Goal: Use online tool/utility: Utilize a website feature to perform a specific function

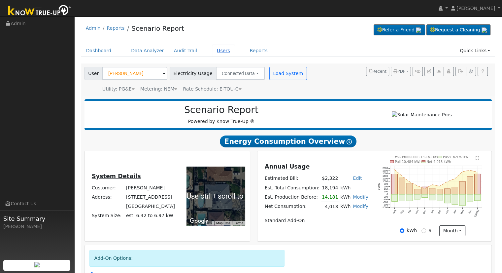
click at [212, 52] on link "Users" at bounding box center [223, 51] width 23 height 12
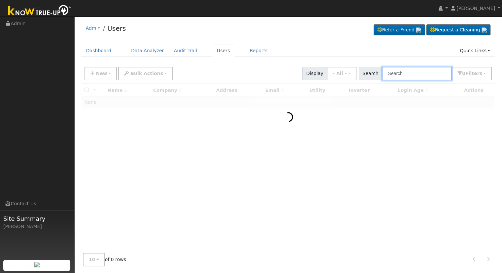
click at [417, 73] on input "text" at bounding box center [417, 74] width 70 height 14
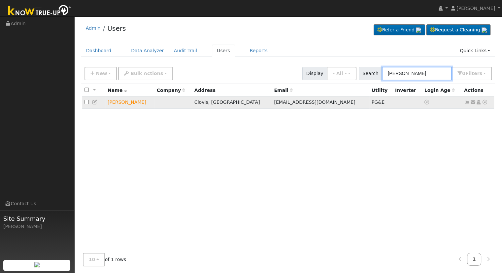
type input "[PERSON_NAME]"
click at [484, 102] on icon at bounding box center [485, 102] width 6 height 5
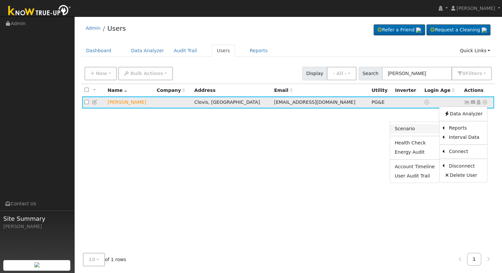
click at [406, 131] on link "Scenario" at bounding box center [414, 128] width 49 height 9
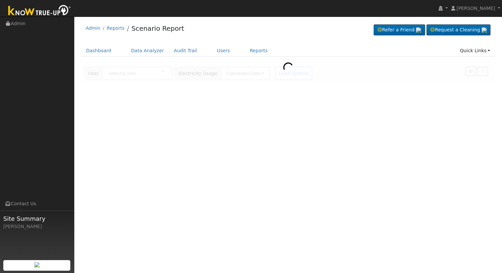
type input "[PERSON_NAME]"
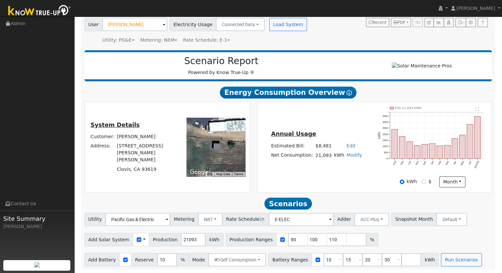
scroll to position [52, 0]
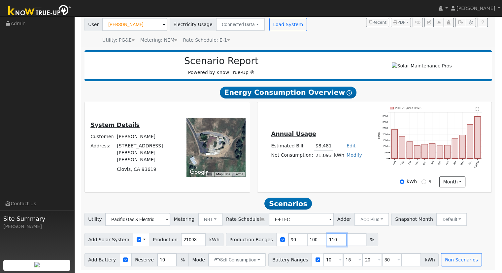
click at [327, 240] on input "110" at bounding box center [337, 239] width 20 height 13
type input "1"
type input "132.204996818"
click at [363, 258] on input "20" at bounding box center [373, 259] width 20 height 13
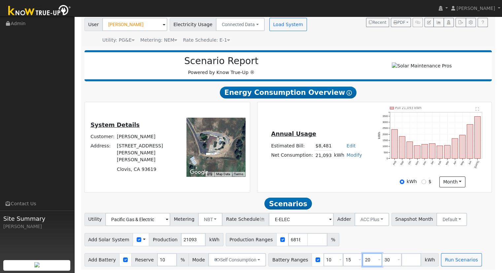
scroll to position [0, 0]
type input "30"
type input "3"
type input "10"
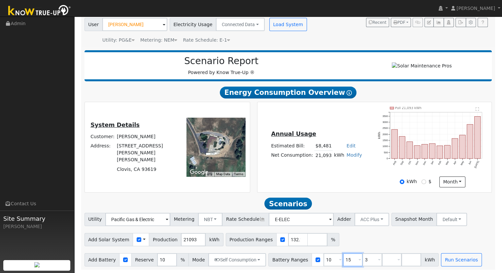
type input "15"
type input "10"
type input "15"
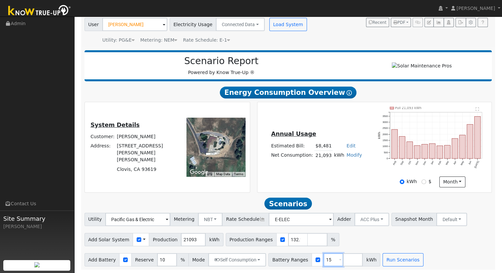
type input "1"
type input "30"
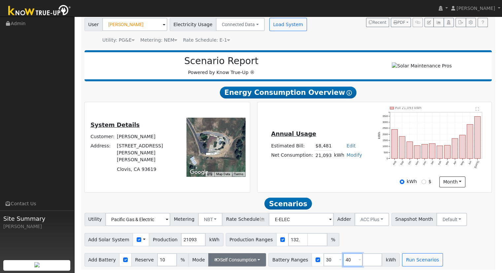
type input "40"
click at [240, 262] on button "Self Consumption" at bounding box center [237, 259] width 58 height 13
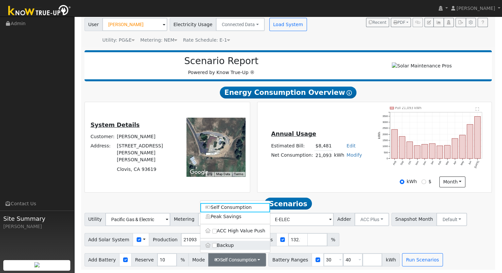
click at [225, 246] on label "Backup" at bounding box center [235, 244] width 70 height 9
click at [217, 246] on input "Backup" at bounding box center [214, 245] width 5 height 5
type input "20"
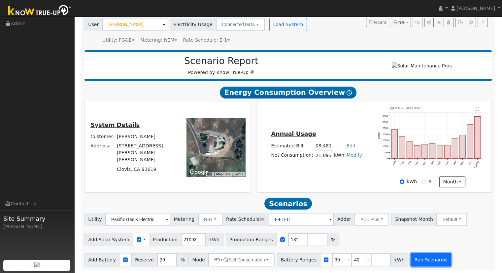
click at [417, 256] on button "Run Scenarios" at bounding box center [431, 259] width 41 height 13
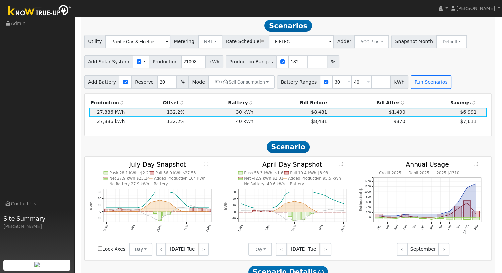
scroll to position [229, 0]
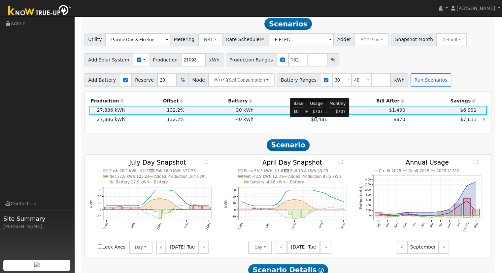
click at [316, 122] on span "$8,481" at bounding box center [319, 119] width 16 height 5
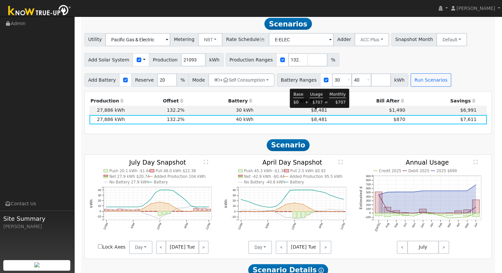
click at [316, 113] on span "$8,481" at bounding box center [319, 109] width 16 height 5
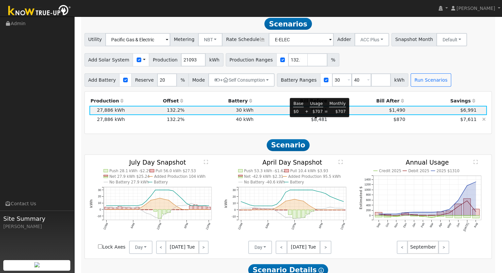
click at [315, 122] on span "$8,481" at bounding box center [319, 119] width 16 height 5
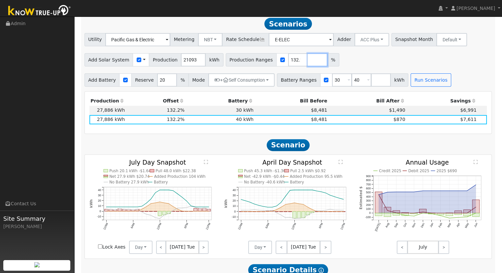
click at [308, 62] on input "number" at bounding box center [318, 59] width 20 height 13
type input "158.64030721"
click at [418, 86] on button "Run Scenarios" at bounding box center [431, 79] width 41 height 13
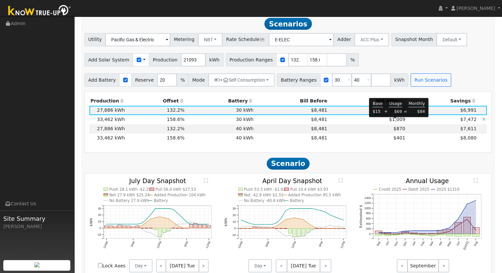
click at [396, 121] on span "$1,009" at bounding box center [397, 119] width 16 height 5
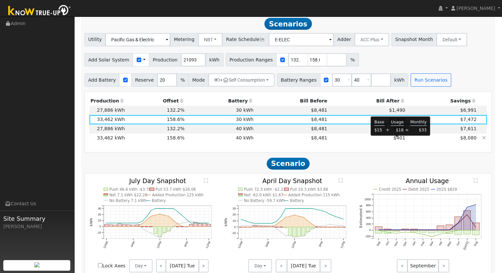
click at [397, 140] on span "$401" at bounding box center [400, 137] width 12 height 5
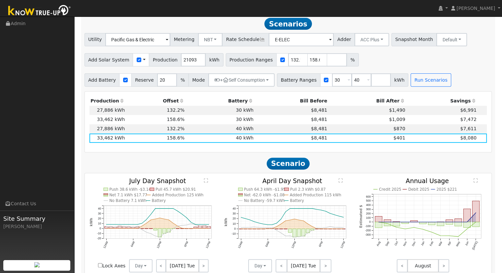
click at [405, 165] on h2 "Scenario" at bounding box center [289, 163] width 408 height 12
click at [396, 131] on span "$870" at bounding box center [400, 128] width 12 height 5
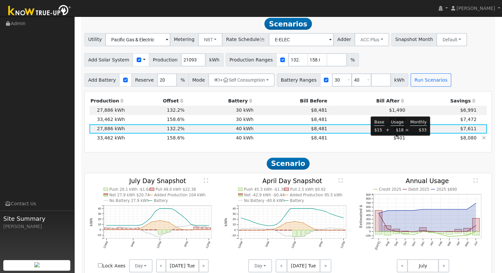
click at [399, 140] on span "$401" at bounding box center [400, 137] width 12 height 5
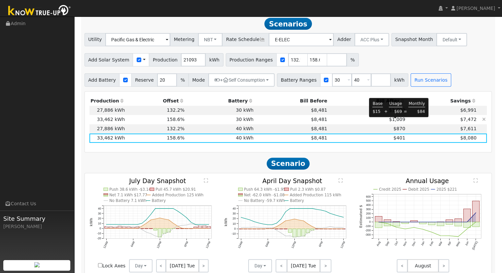
click at [396, 121] on span "$1,009" at bounding box center [397, 119] width 16 height 5
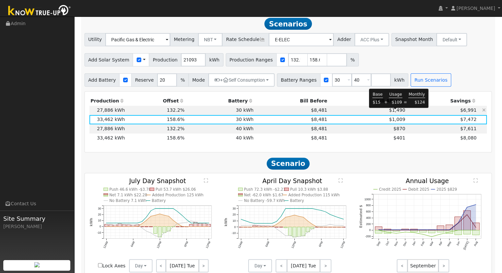
click at [396, 113] on span "$1,490" at bounding box center [397, 109] width 16 height 5
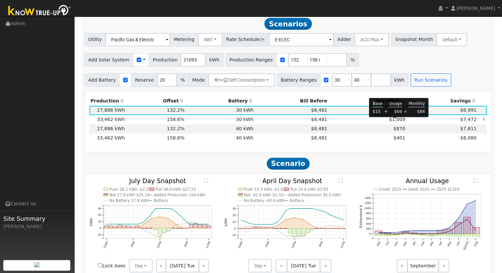
click at [396, 122] on span "$1,009" at bounding box center [397, 119] width 16 height 5
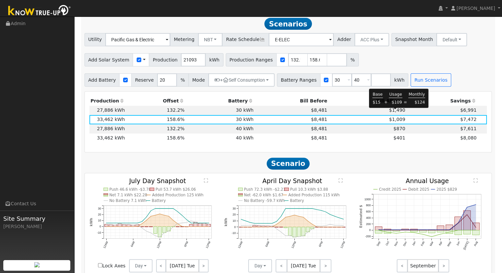
click at [398, 113] on span "$1,490" at bounding box center [397, 109] width 16 height 5
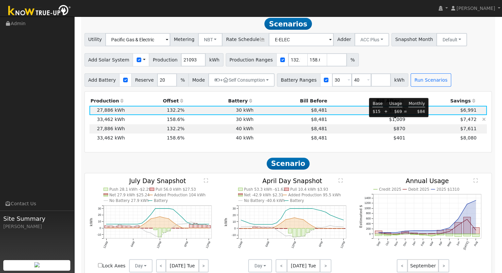
click at [394, 122] on span "$1,009" at bounding box center [397, 119] width 16 height 5
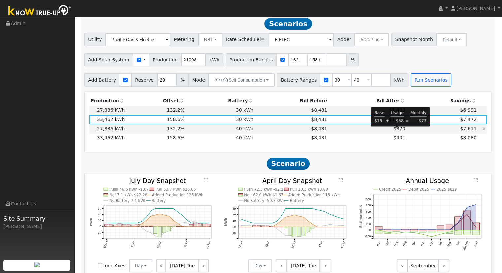
click at [398, 130] on span "$870" at bounding box center [400, 128] width 12 height 5
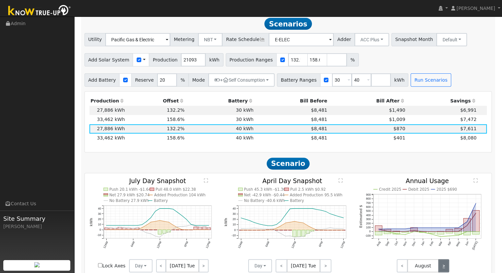
click at [447, 268] on link ">" at bounding box center [444, 265] width 11 height 13
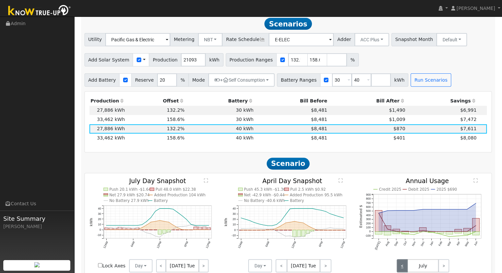
click at [401, 267] on link "<" at bounding box center [402, 265] width 11 height 13
click at [445, 269] on link ">" at bounding box center [444, 265] width 11 height 13
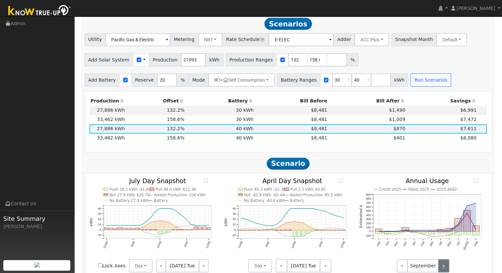
click at [444, 265] on link ">" at bounding box center [444, 265] width 11 height 13
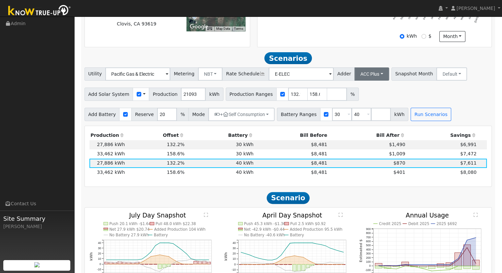
scroll to position [183, 0]
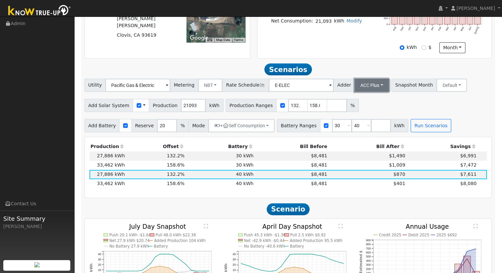
click at [355, 90] on button "ACC Plus" at bounding box center [372, 85] width 35 height 13
click at [358, 123] on link "SB-535" at bounding box center [365, 118] width 46 height 9
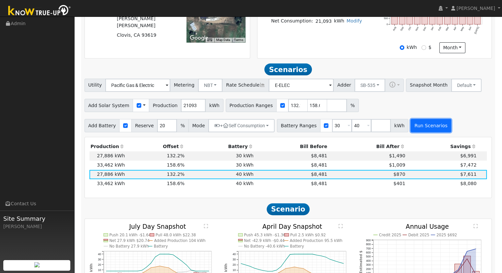
click at [411, 129] on button "Run Scenarios" at bounding box center [431, 125] width 41 height 13
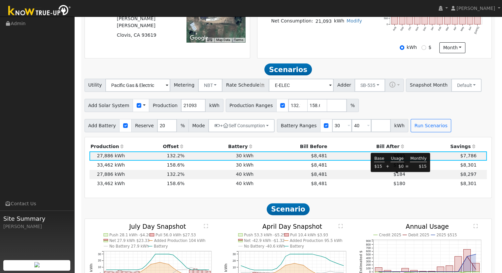
scroll to position [229, 0]
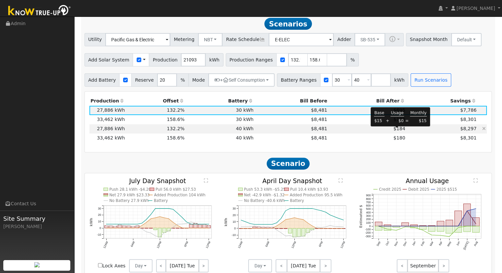
click at [397, 130] on span "$184" at bounding box center [400, 128] width 12 height 5
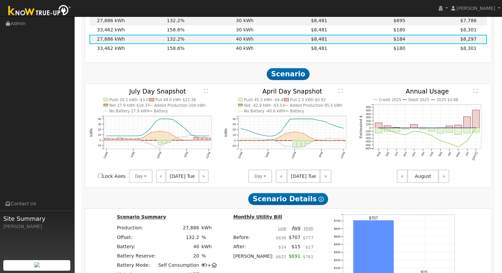
scroll to position [216, 0]
